Goal: Task Accomplishment & Management: Manage account settings

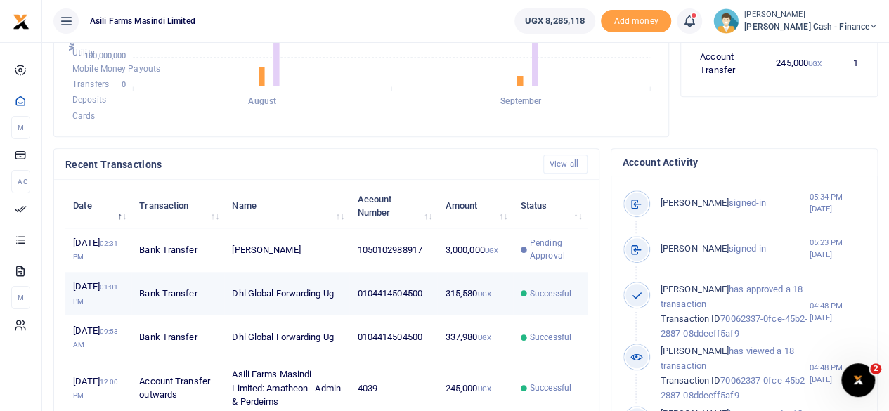
scroll to position [421, 0]
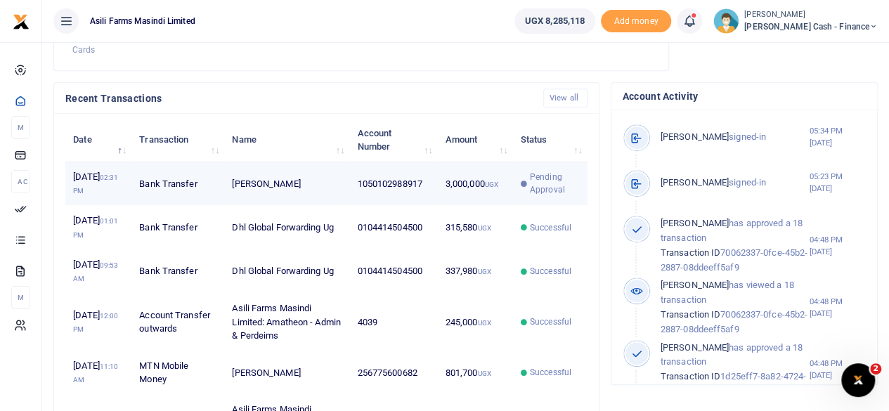
click at [468, 206] on td "3,000,000 UGX" at bounding box center [474, 184] width 75 height 44
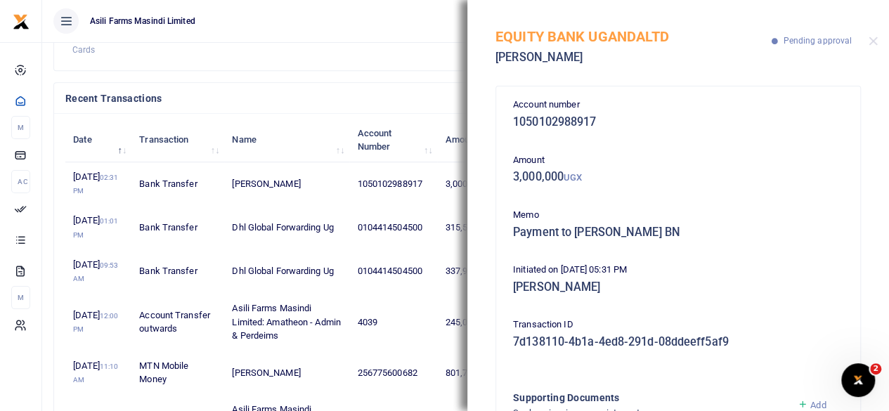
click at [367, 106] on h4 "Recent Transactions" at bounding box center [298, 98] width 466 height 15
click at [875, 42] on button "Close" at bounding box center [872, 41] width 9 height 9
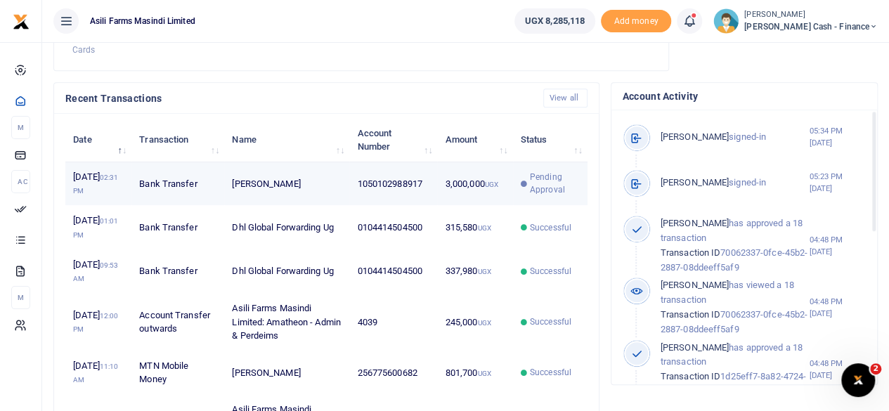
click at [527, 196] on span "Pending Approval" at bounding box center [549, 183] width 59 height 25
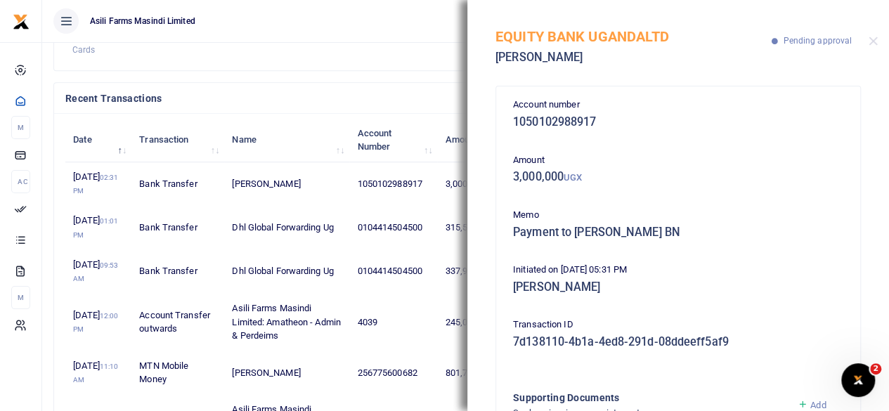
click at [374, 106] on h4 "Recent Transactions" at bounding box center [298, 98] width 466 height 15
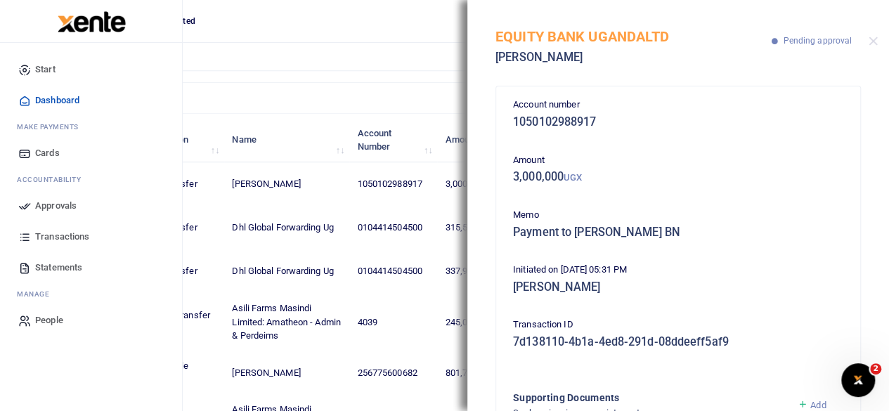
click at [51, 207] on span "Approvals" at bounding box center [55, 206] width 41 height 14
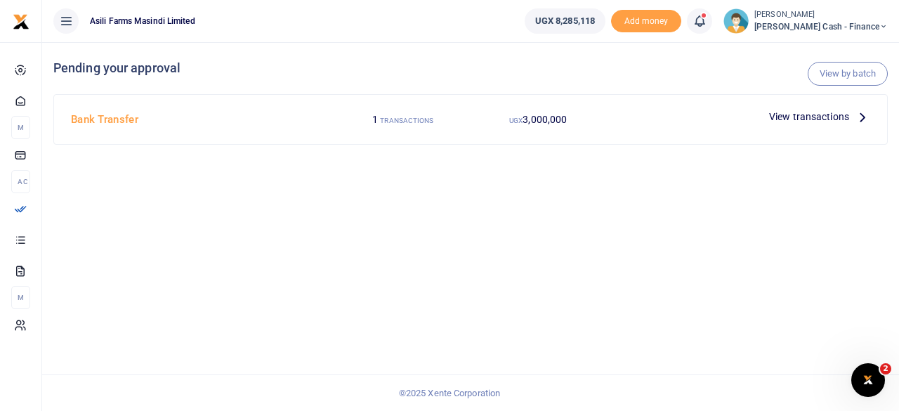
click at [853, 118] on p "View transactions" at bounding box center [819, 116] width 101 height 15
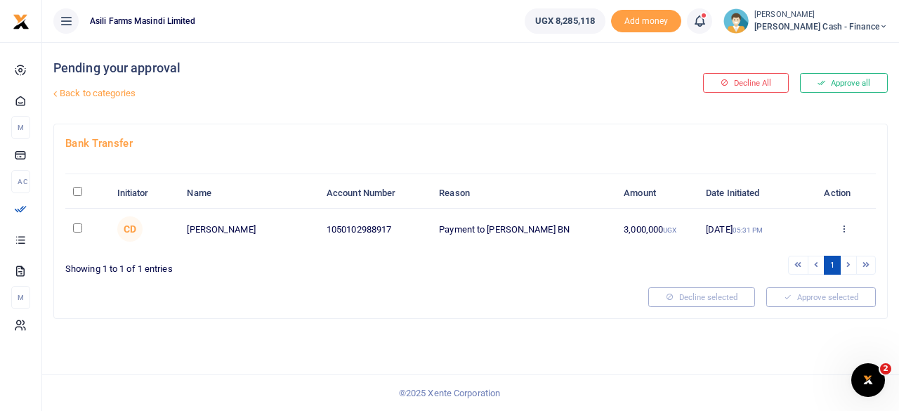
click at [83, 190] on th "\a \a : activate to sort column descending" at bounding box center [87, 193] width 44 height 30
click at [83, 191] on th "\a \a : activate to sort column descending" at bounding box center [87, 193] width 44 height 30
click at [79, 192] on input "\a \a : activate to sort column descending" at bounding box center [77, 191] width 9 height 9
checkbox input "true"
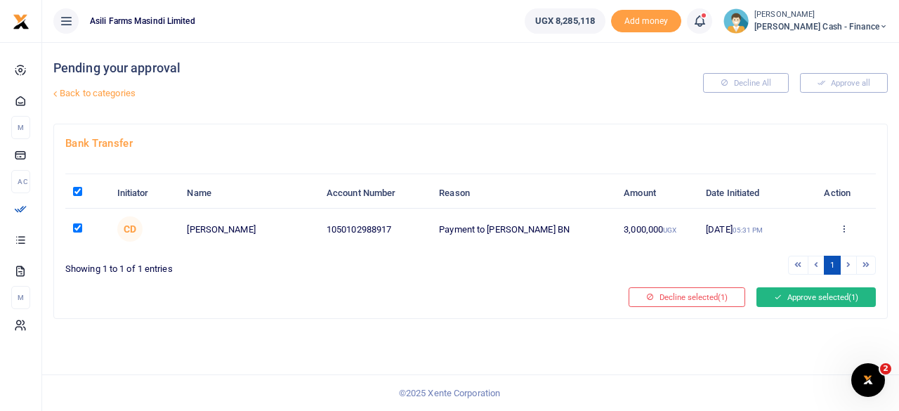
click at [802, 292] on button "Approve selected (1)" at bounding box center [816, 297] width 119 height 20
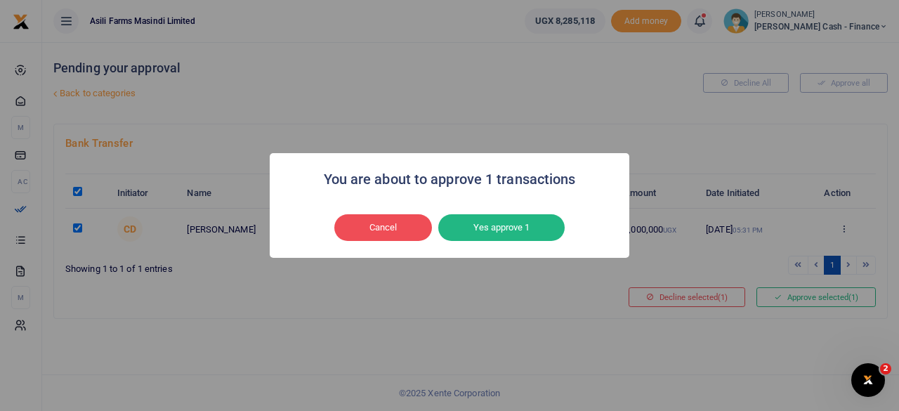
click at [530, 222] on button "Yes approve 1" at bounding box center [501, 227] width 126 height 27
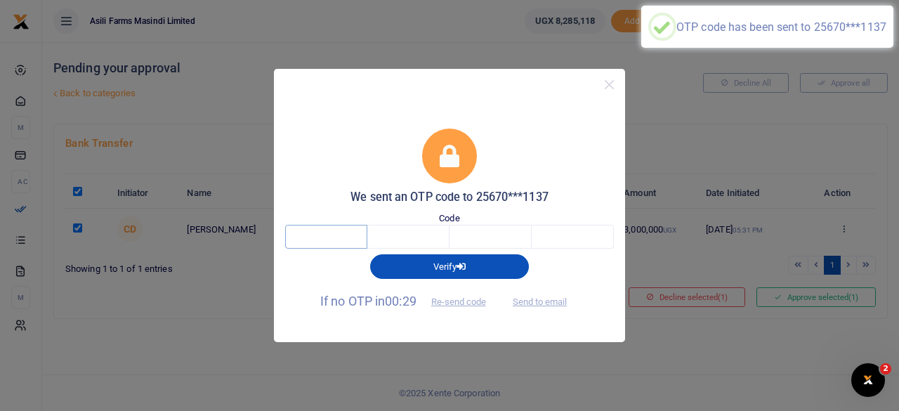
click at [327, 236] on input "text" at bounding box center [326, 237] width 82 height 24
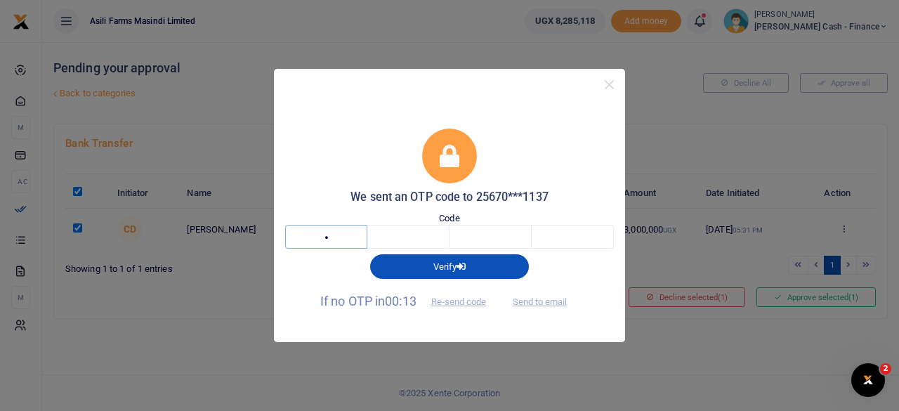
type input "7"
type input "6"
type input "2"
type input "9"
